Goal: Information Seeking & Learning: Learn about a topic

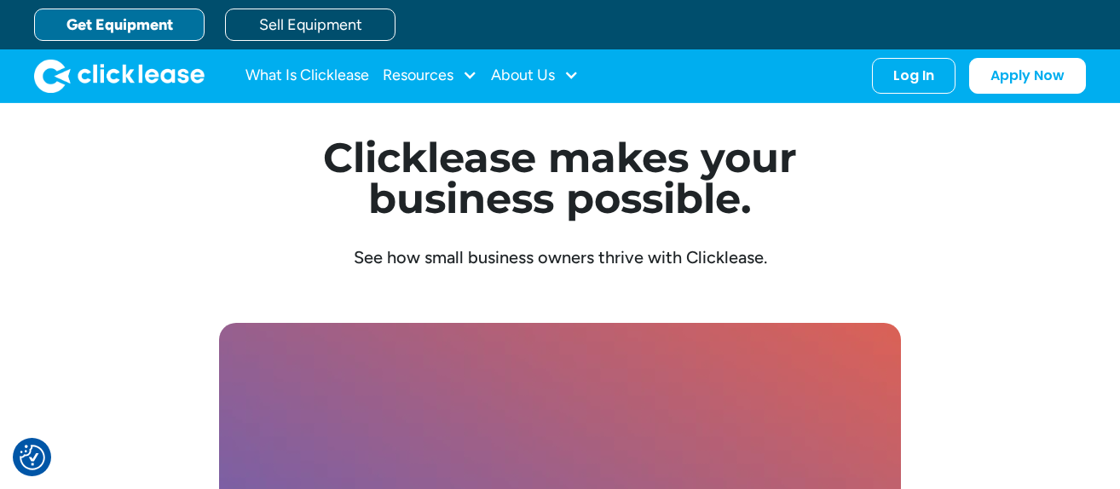
scroll to position [4531, 0]
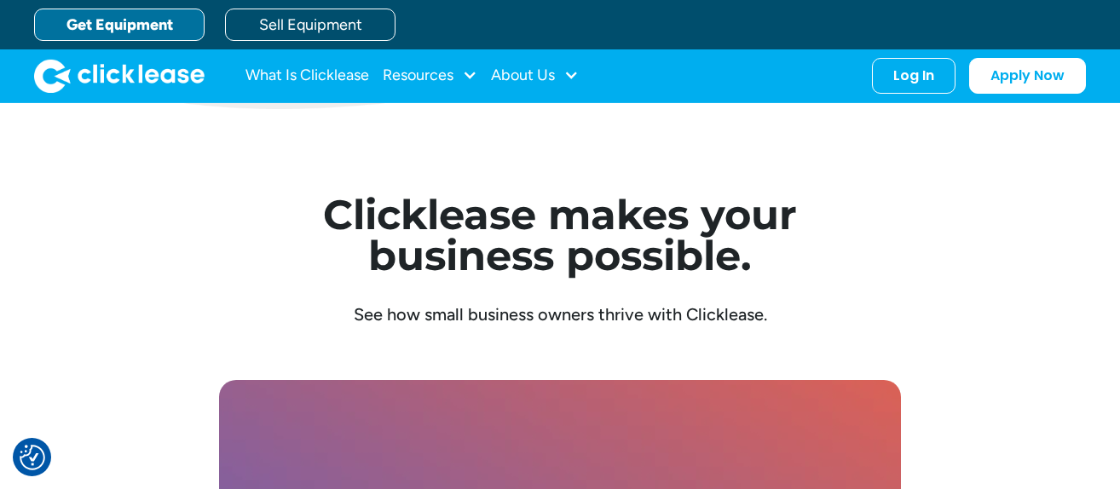
click at [152, 25] on link "Get Equipment" at bounding box center [119, 25] width 170 height 32
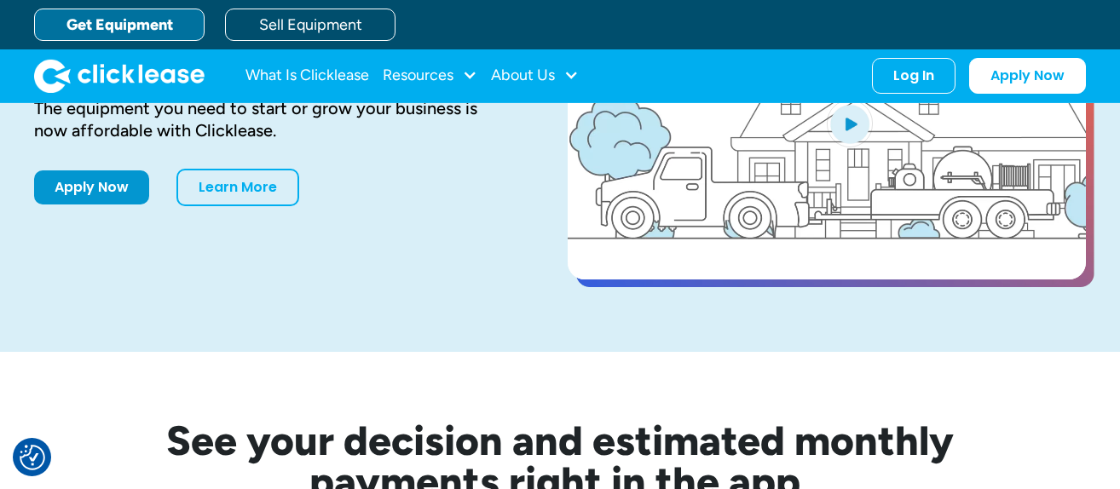
scroll to position [118, 0]
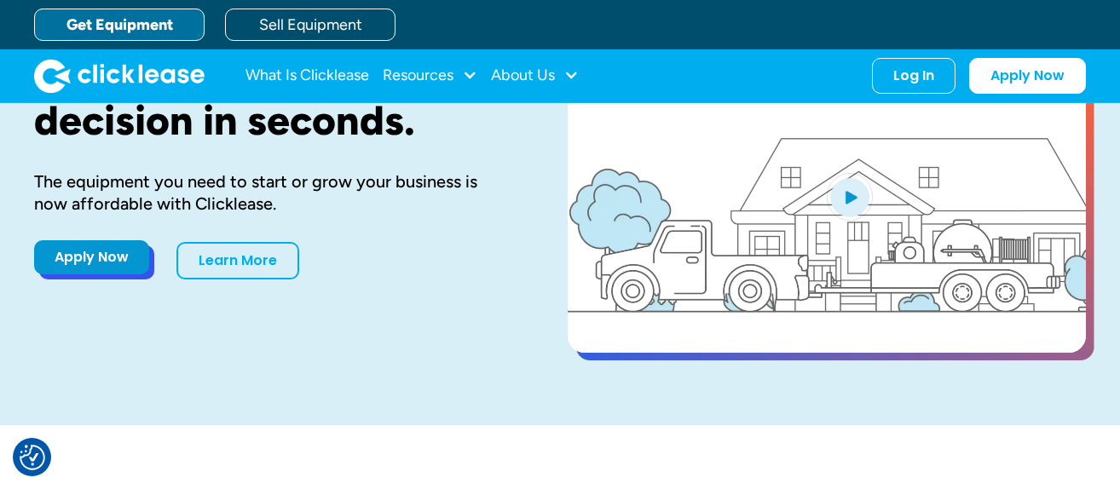
click at [67, 259] on link "Apply Now" at bounding box center [91, 257] width 115 height 34
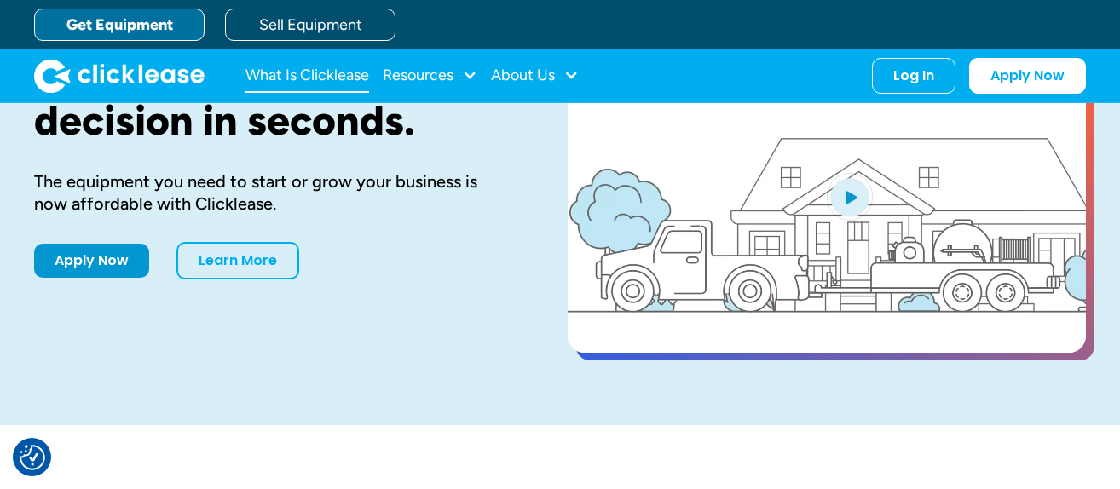
click at [302, 73] on link "What Is Clicklease" at bounding box center [308, 76] width 124 height 34
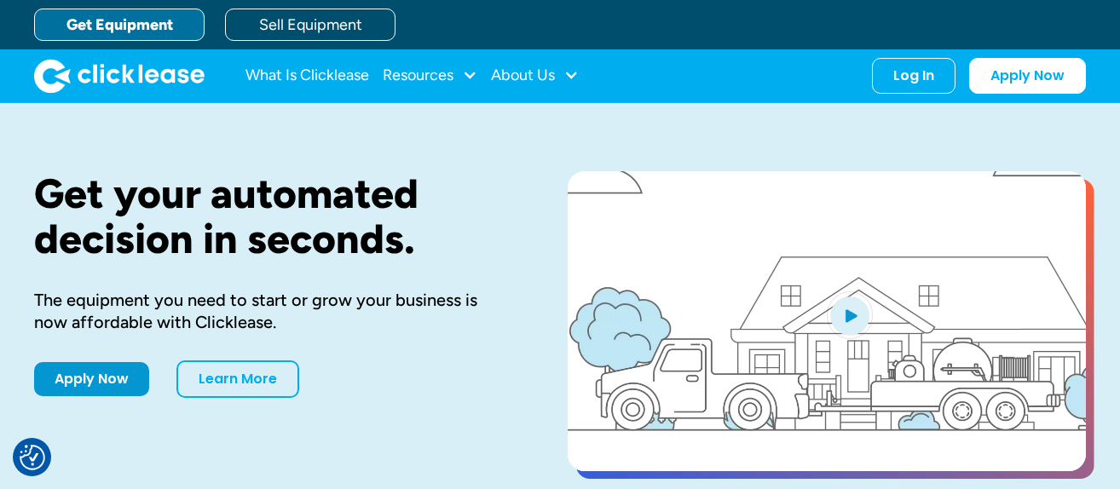
click at [164, 23] on link "Get Equipment" at bounding box center [119, 25] width 170 height 32
click at [159, 26] on link "Get Equipment" at bounding box center [119, 25] width 170 height 32
click at [299, 72] on link "What Is Clicklease" at bounding box center [308, 76] width 124 height 34
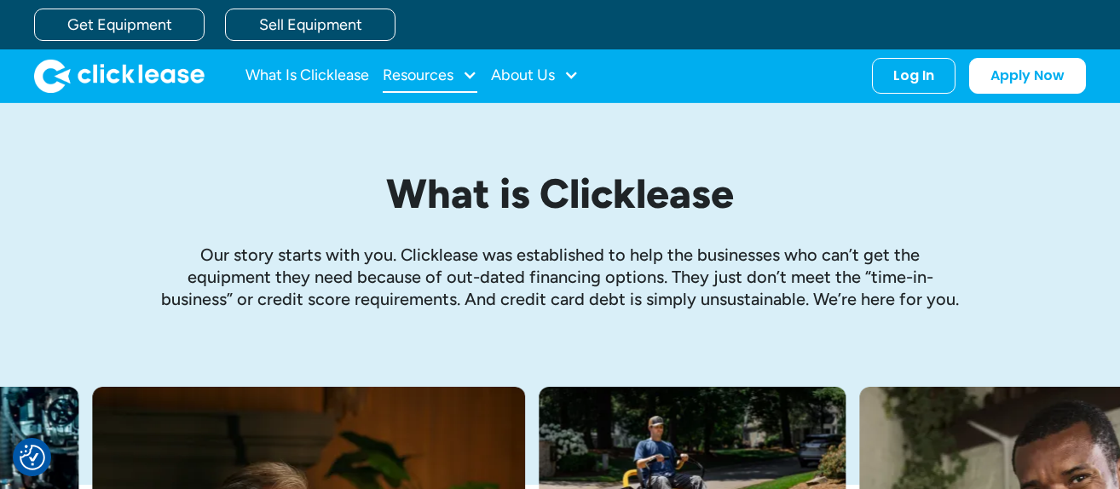
click at [474, 75] on div at bounding box center [469, 74] width 15 height 15
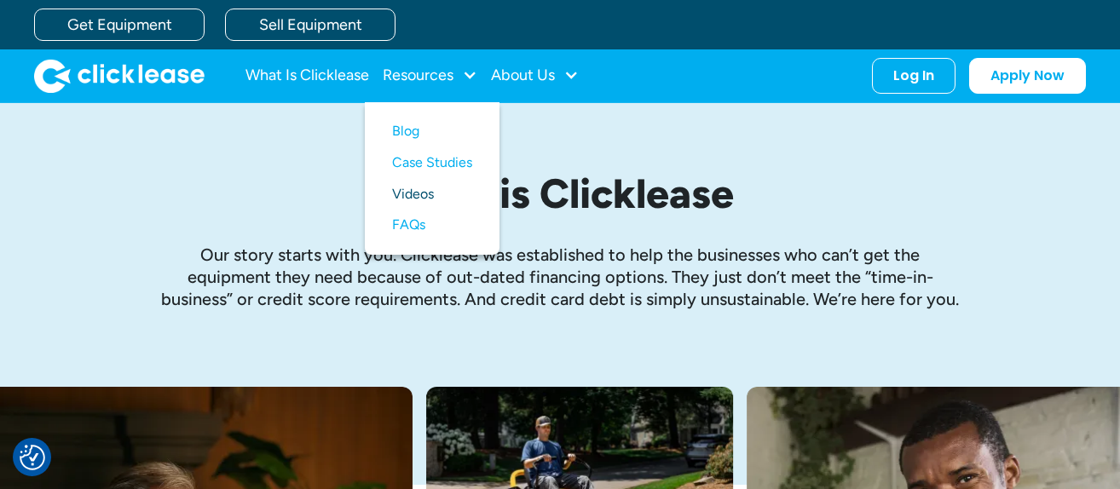
click at [429, 189] on link "Videos" at bounding box center [432, 195] width 80 height 32
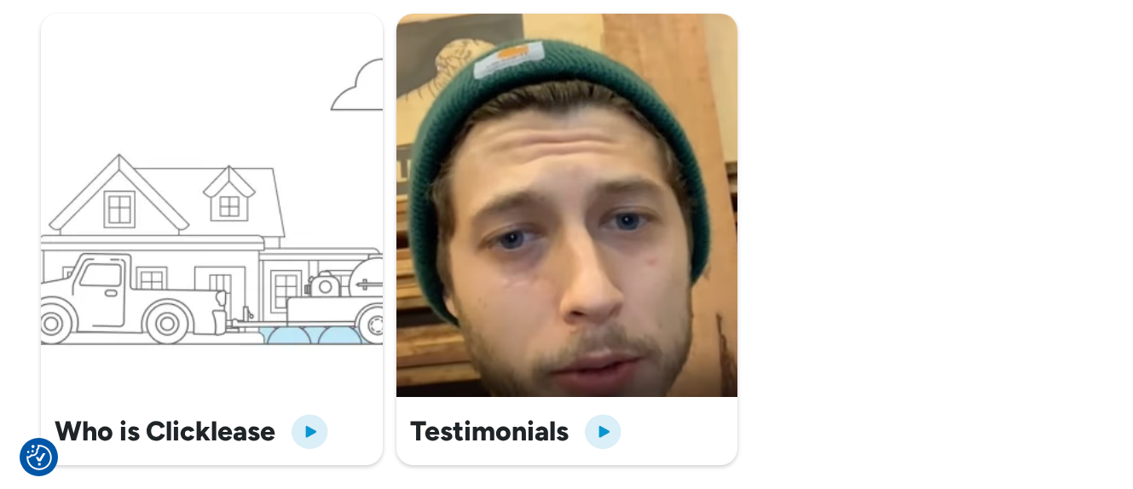
scroll to position [632, 0]
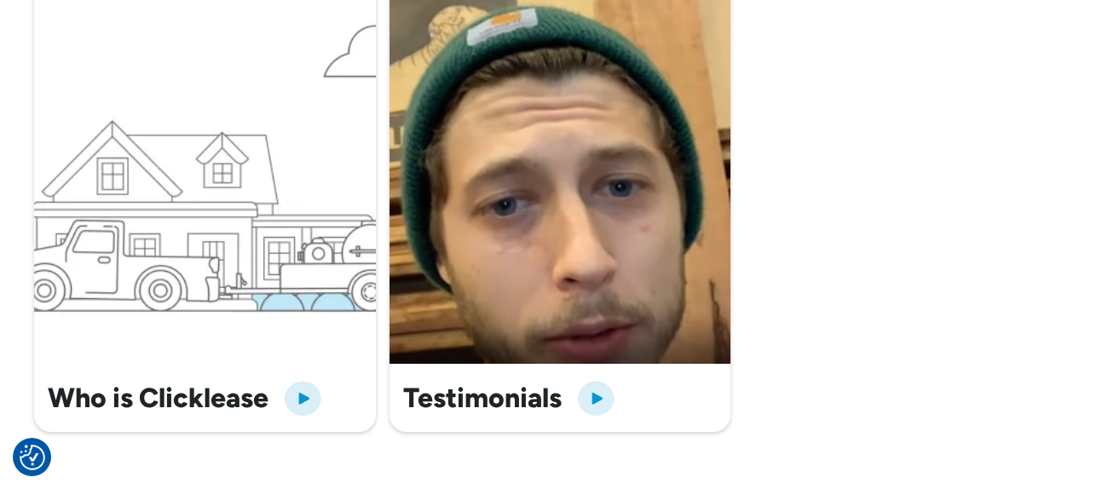
click at [575, 388] on div "Testimonials" at bounding box center [509, 398] width 213 height 41
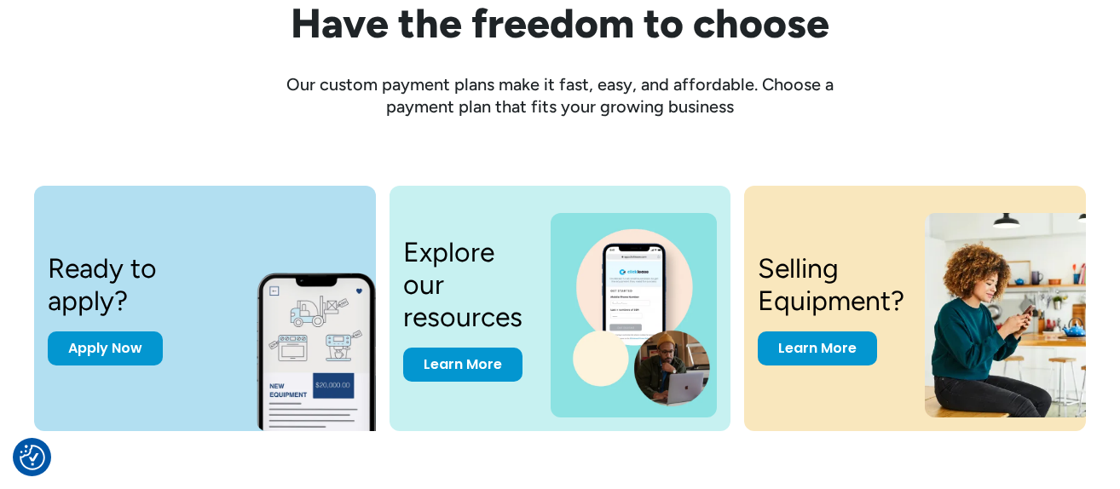
scroll to position [2426, 0]
